Goal: Entertainment & Leisure: Browse casually

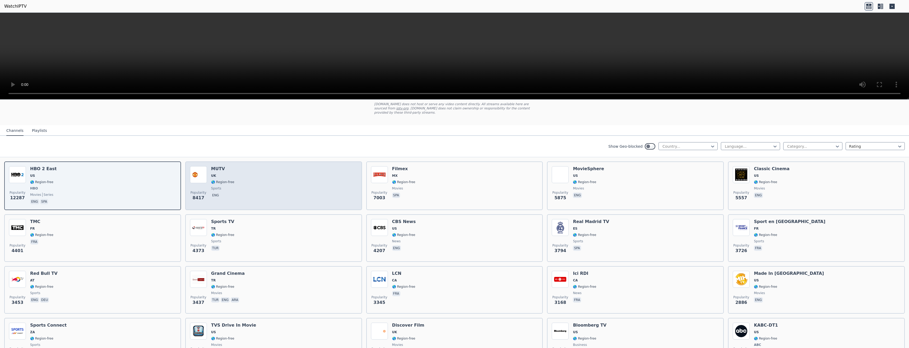
scroll to position [211, 0]
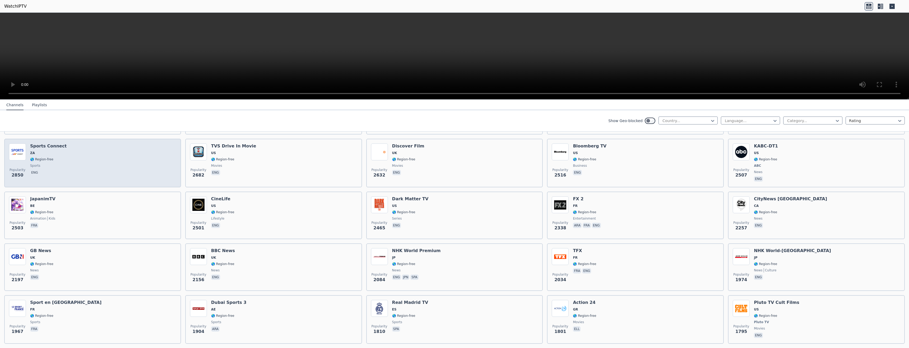
click at [69, 152] on div "Popularity 2850 Sports Connect ZA 🌎 Region-free sports eng" at bounding box center [92, 162] width 167 height 39
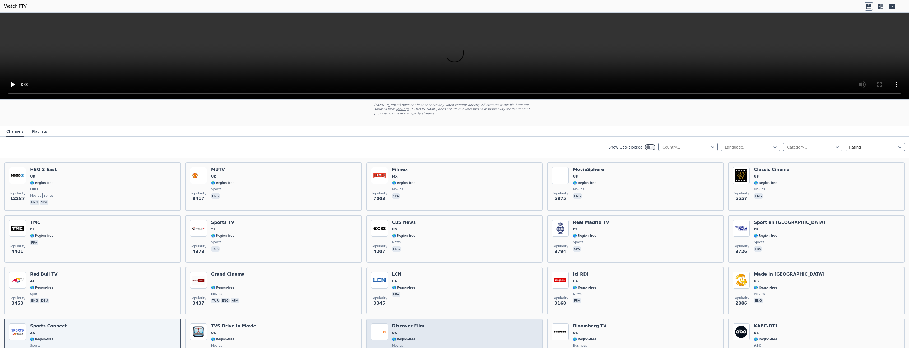
scroll to position [0, 0]
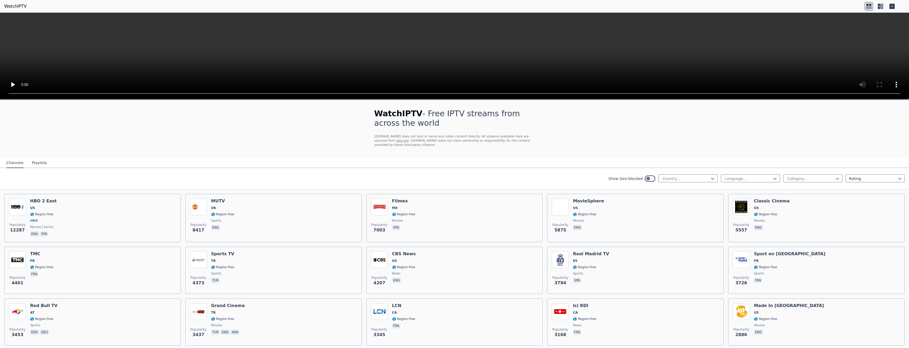
click at [878, 7] on icon at bounding box center [879, 6] width 2 height 5
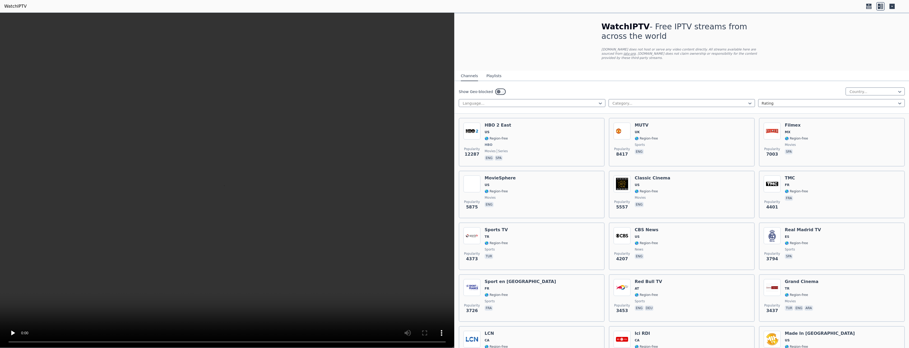
click at [888, 7] on icon at bounding box center [892, 6] width 8 height 8
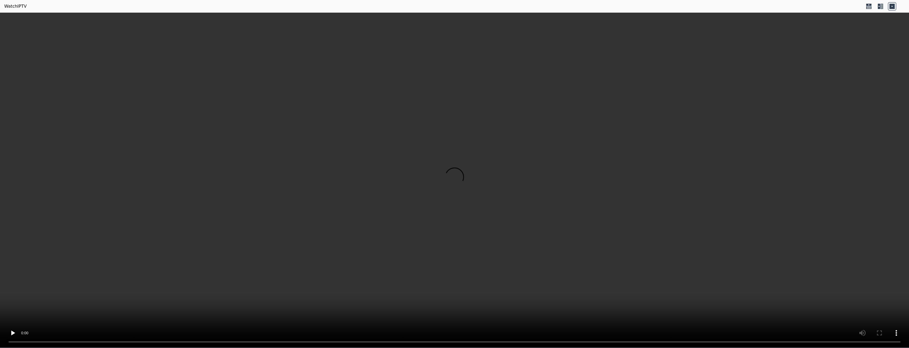
click at [884, 7] on icon at bounding box center [880, 6] width 8 height 8
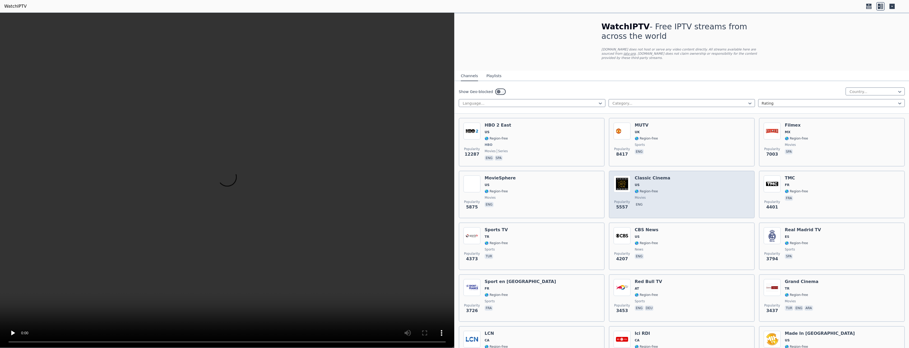
click at [649, 176] on h6 "Classic Cinema" at bounding box center [653, 177] width 36 height 5
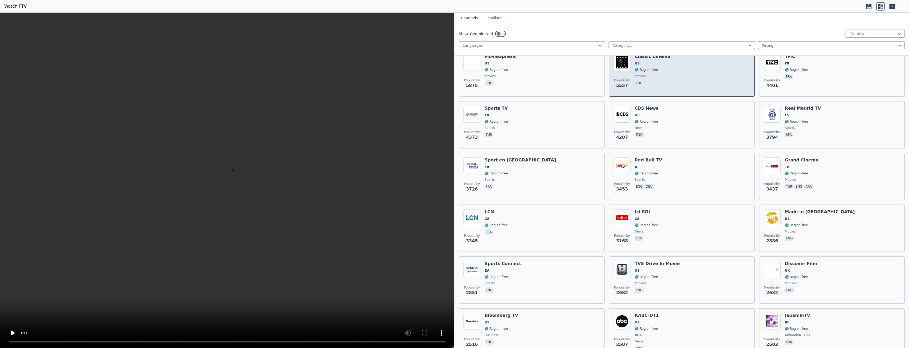
scroll to position [211, 0]
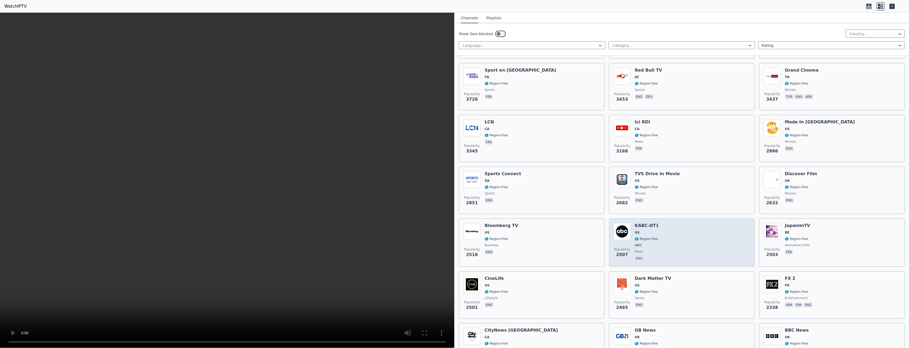
click at [648, 223] on h6 "KABC-DT1" at bounding box center [647, 225] width 24 height 5
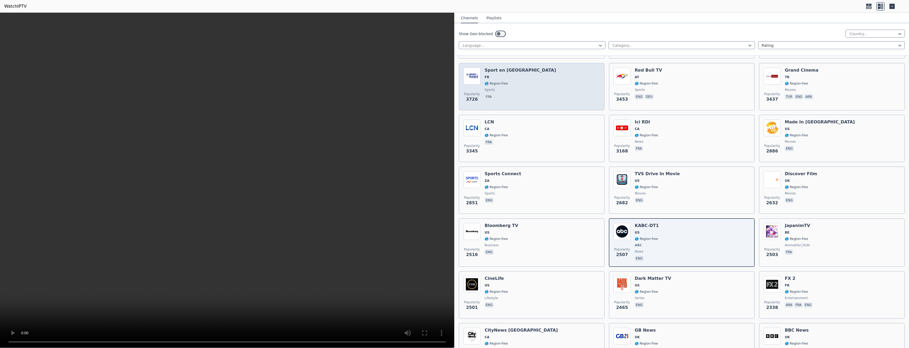
click at [511, 75] on span "FR" at bounding box center [519, 77] width 71 height 4
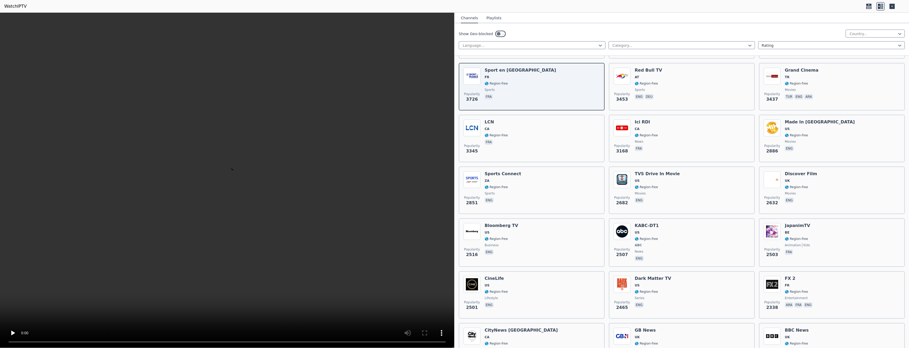
scroll to position [264, 0]
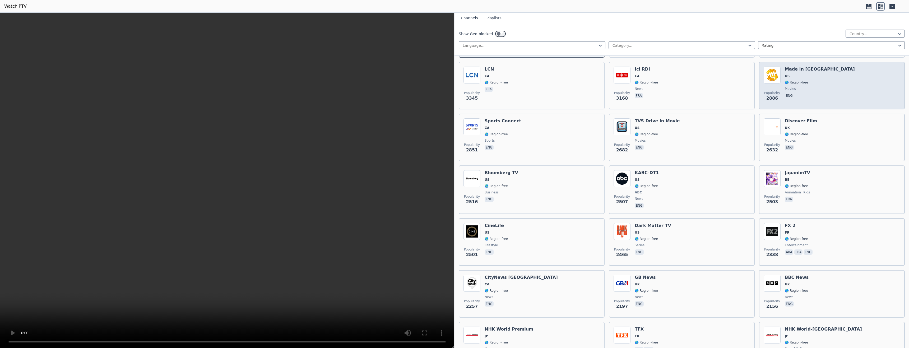
click at [809, 74] on span "US" at bounding box center [820, 76] width 70 height 4
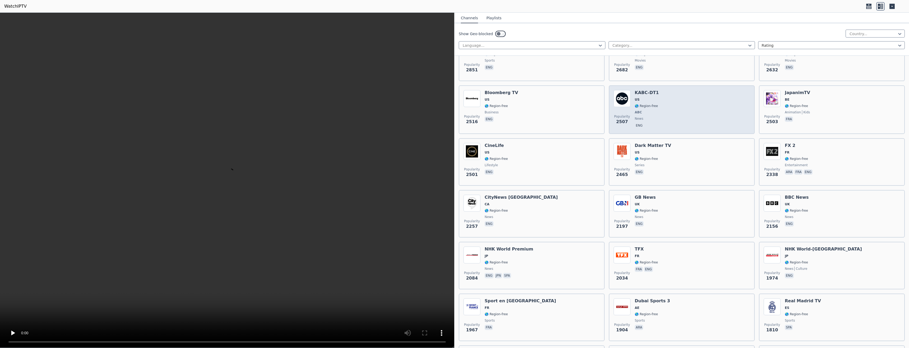
scroll to position [502, 0]
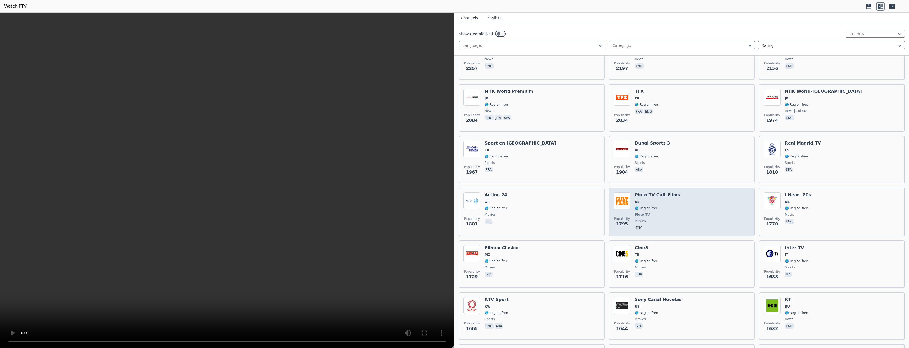
click at [656, 192] on h6 "Pluto TV Cult Films" at bounding box center [657, 194] width 45 height 5
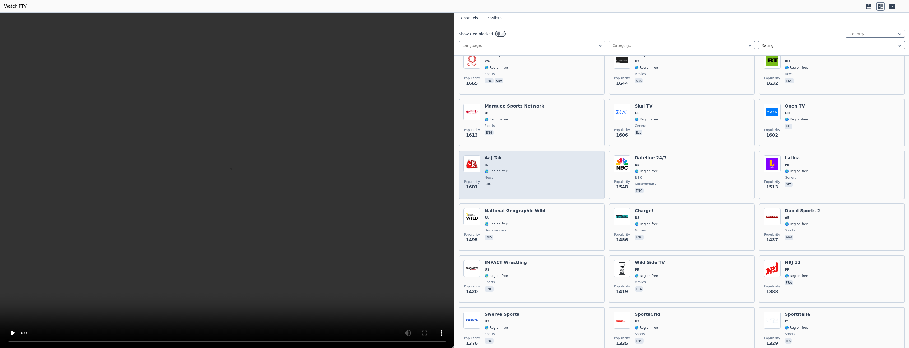
scroll to position [766, 0]
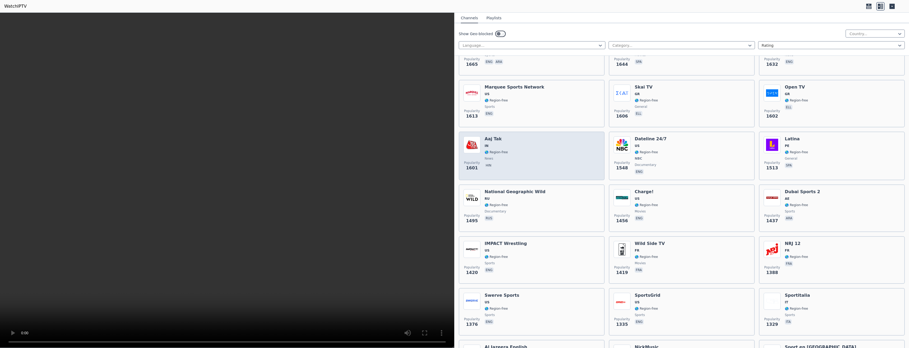
click at [527, 144] on div "Popularity 1601 Aaj Tak IN 🌎 Region-free news hin" at bounding box center [531, 155] width 136 height 39
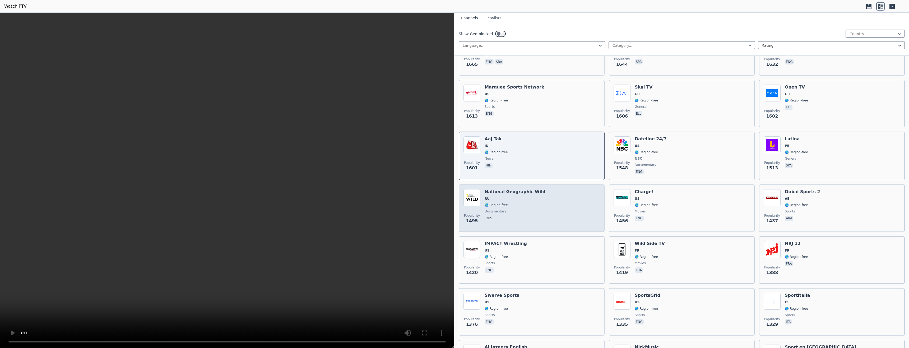
click at [528, 197] on span "RU" at bounding box center [514, 199] width 61 height 4
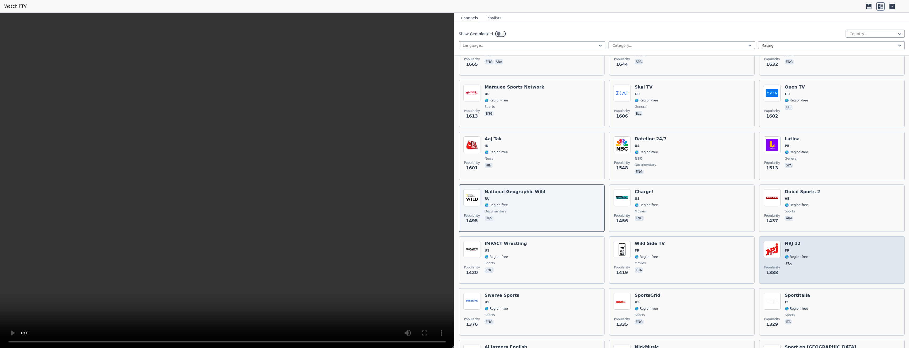
click at [772, 258] on div "Popularity 1388" at bounding box center [771, 260] width 17 height 38
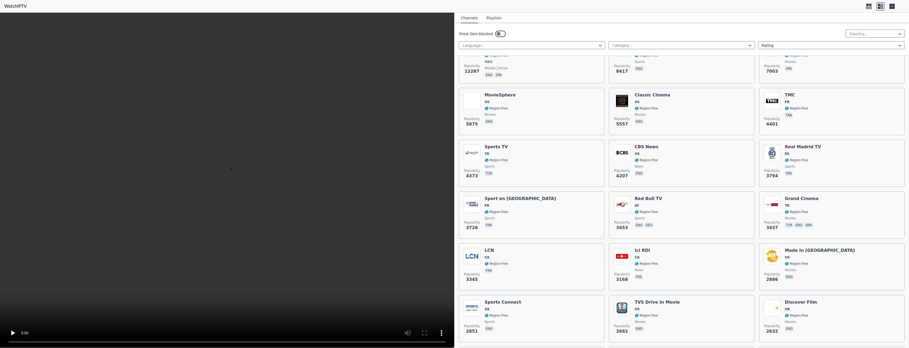
scroll to position [79, 0]
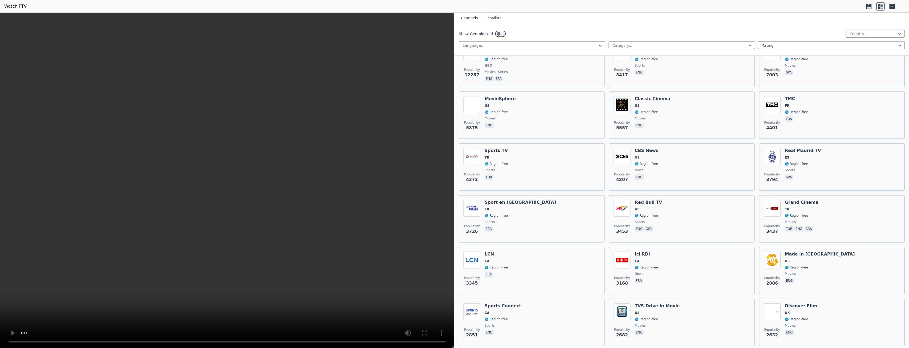
click at [488, 18] on button "Playlists" at bounding box center [493, 18] width 15 height 10
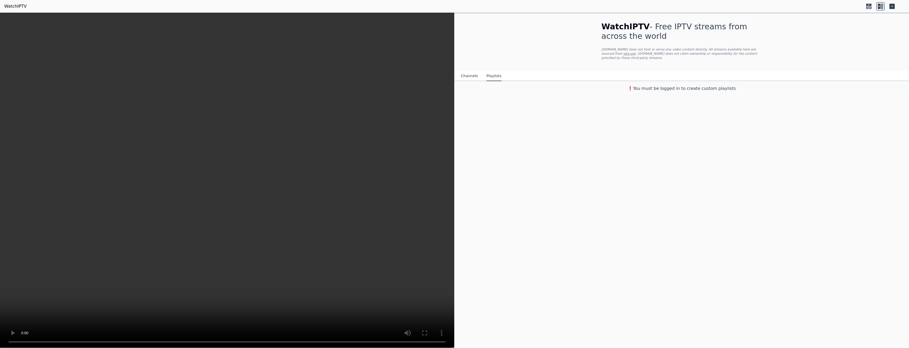
scroll to position [0, 0]
click at [473, 72] on button "Channels" at bounding box center [469, 76] width 17 height 10
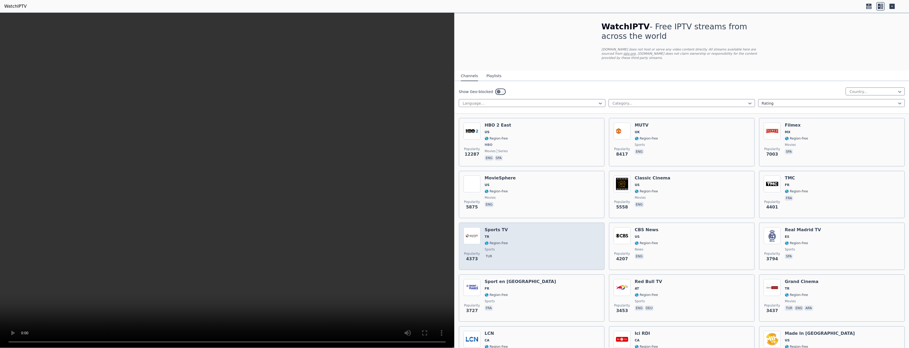
click at [539, 238] on div "Popularity 4373 Sports TV TR 🌎 Region-free sports tur" at bounding box center [531, 246] width 136 height 38
